Goal: Task Accomplishment & Management: Manage account settings

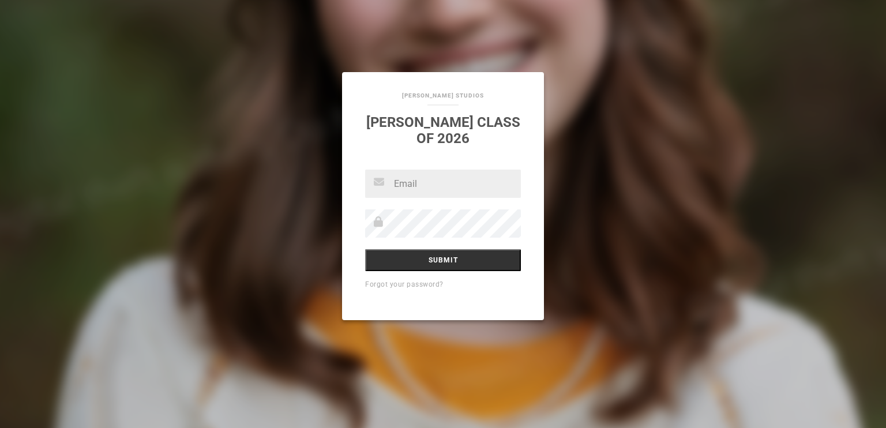
click at [418, 181] on input "text" at bounding box center [443, 184] width 156 height 28
type input "[EMAIL_ADDRESS][DOMAIN_NAME]"
click at [452, 255] on input "Submit" at bounding box center [443, 260] width 156 height 22
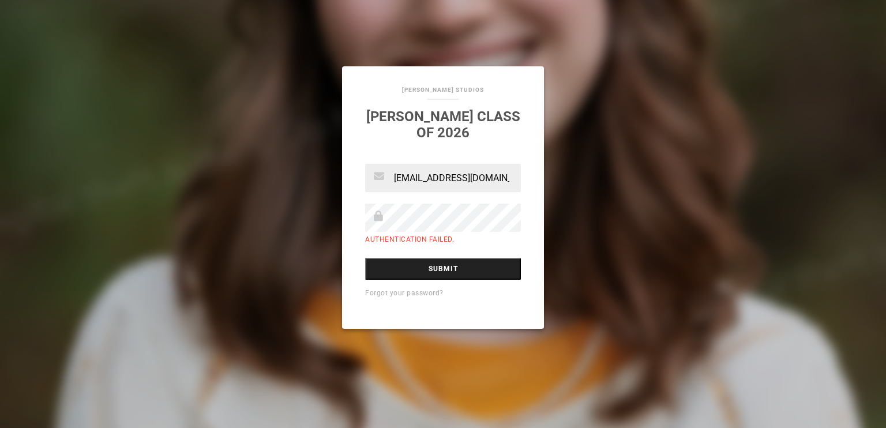
click at [443, 266] on input "Submit" at bounding box center [443, 269] width 156 height 22
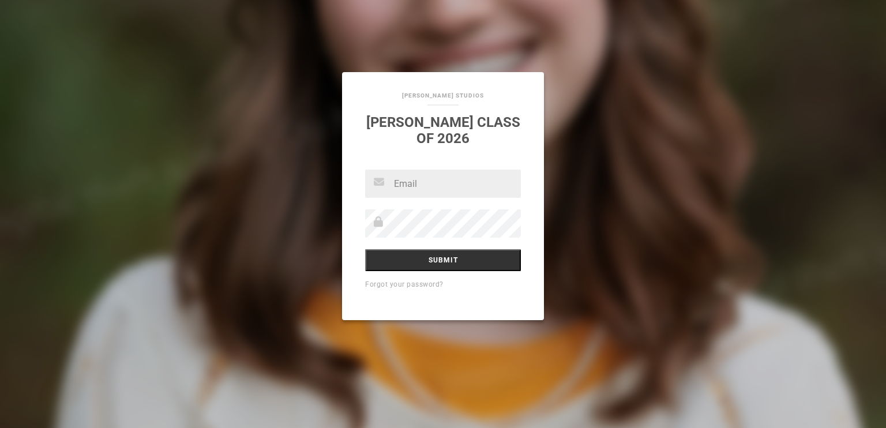
drag, startPoint x: 416, startPoint y: 189, endPoint x: 395, endPoint y: 186, distance: 20.4
click at [395, 186] on input "text" at bounding box center [443, 184] width 156 height 28
type input "[PERSON_NAME][EMAIL_ADDRESS][DOMAIN_NAME]"
click at [440, 263] on input "Submit" at bounding box center [443, 260] width 156 height 22
